Goal: Browse casually

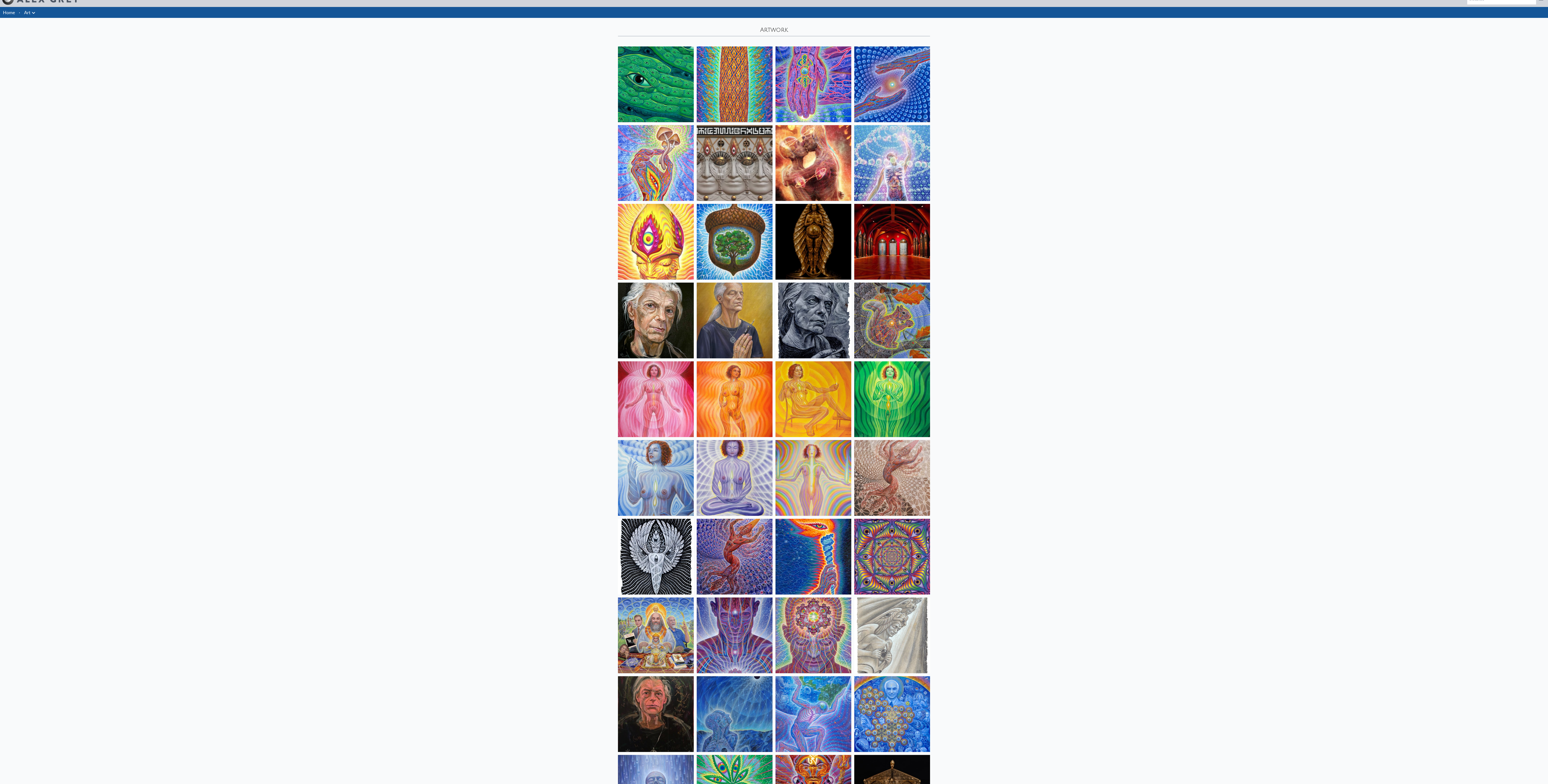
scroll to position [25, 0]
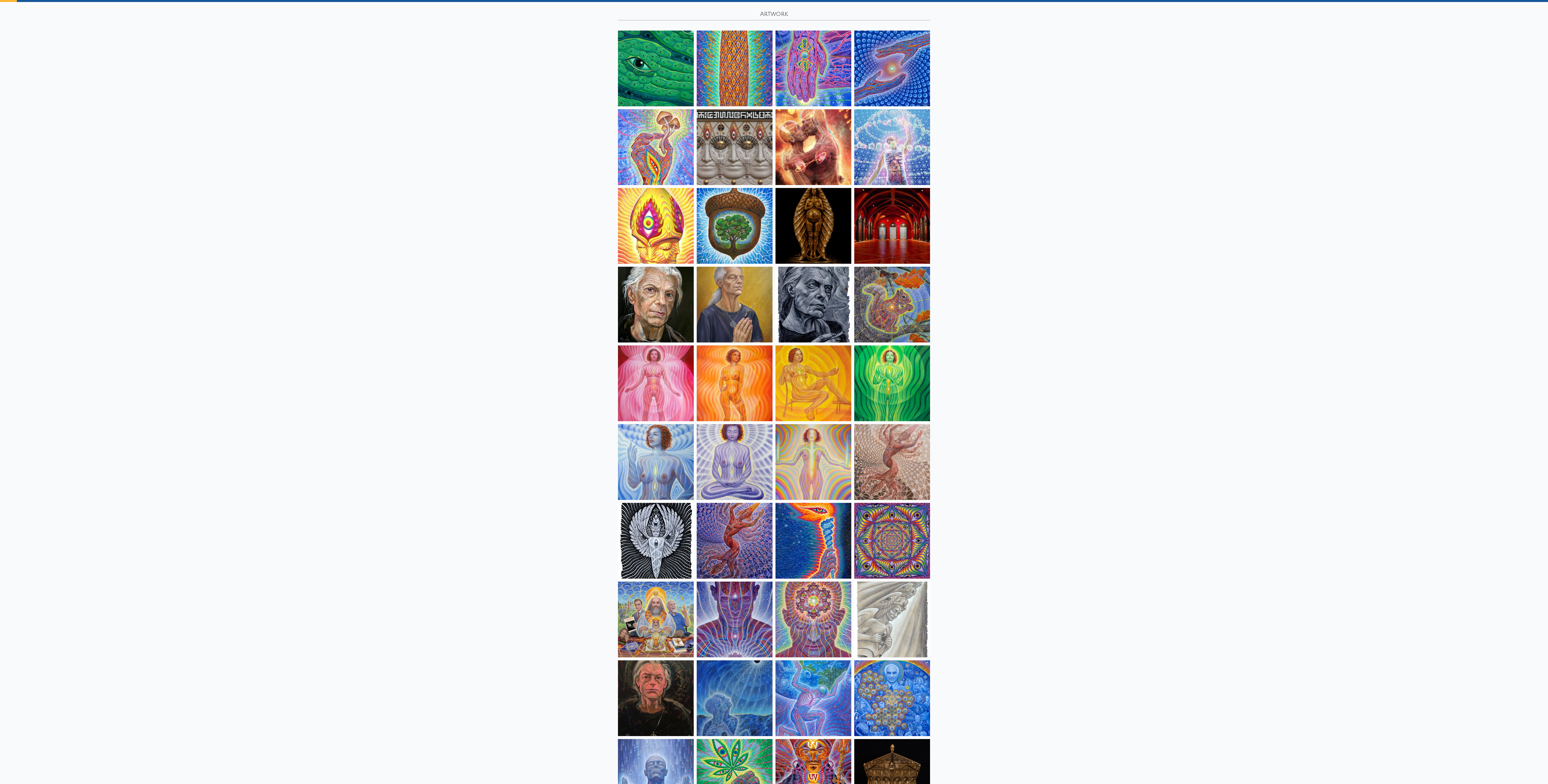
click at [834, 142] on img at bounding box center [813, 147] width 76 height 76
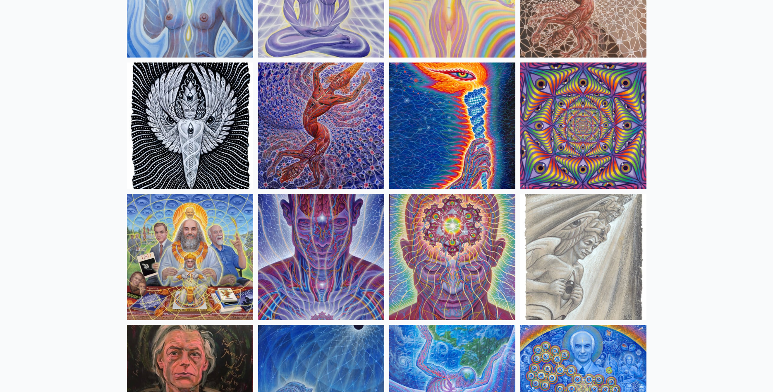
scroll to position [843, 0]
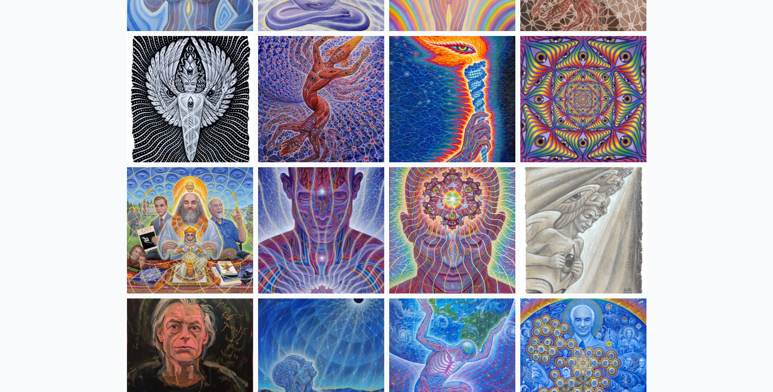
click at [300, 235] on img at bounding box center [321, 230] width 126 height 126
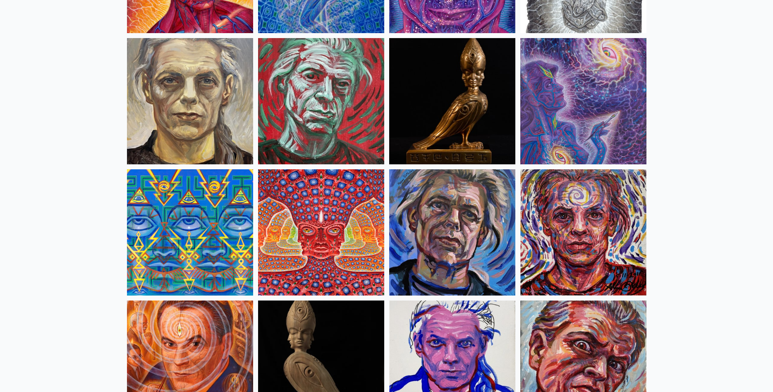
scroll to position [2024, 0]
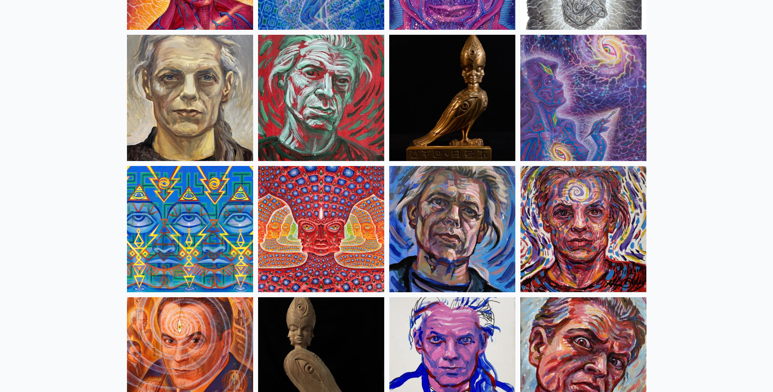
click at [617, 95] on img at bounding box center [583, 98] width 126 height 126
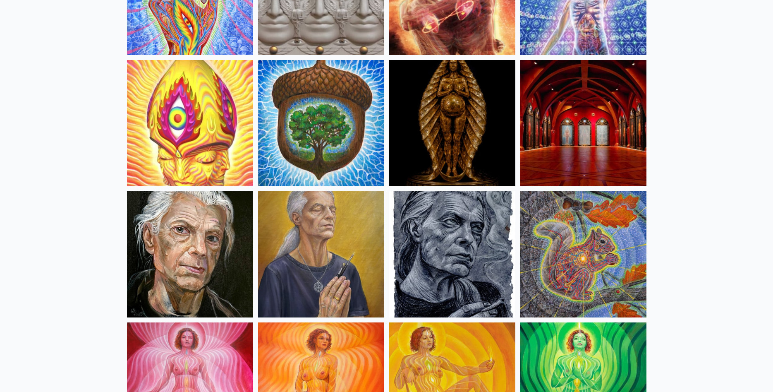
scroll to position [0, 0]
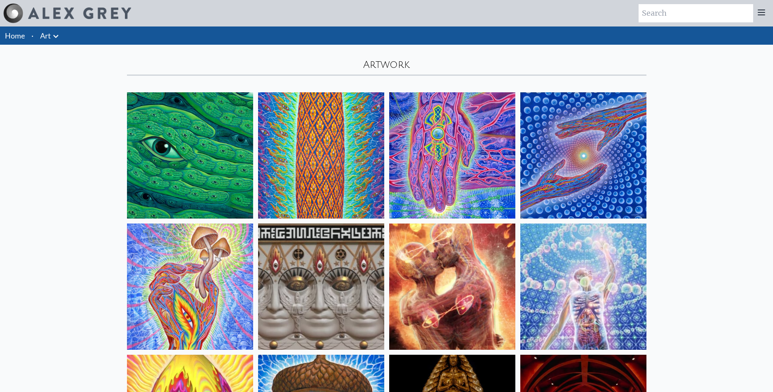
click at [9, 38] on link "Home" at bounding box center [15, 35] width 20 height 9
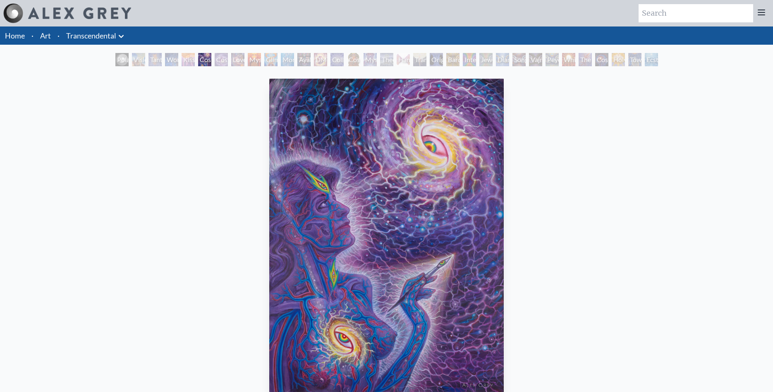
scroll to position [42, 0]
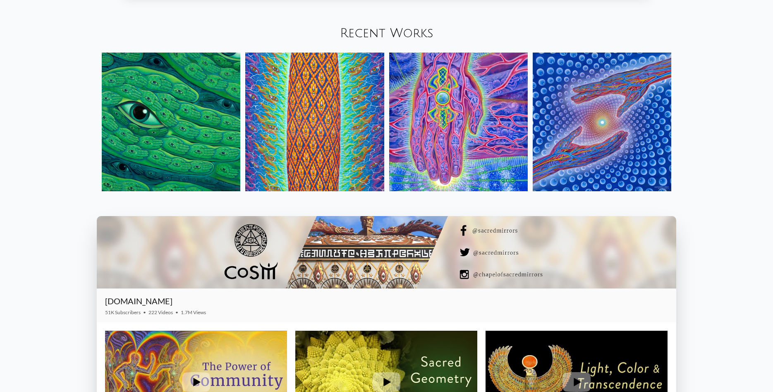
scroll to position [1181, 0]
